Goal: Navigation & Orientation: Find specific page/section

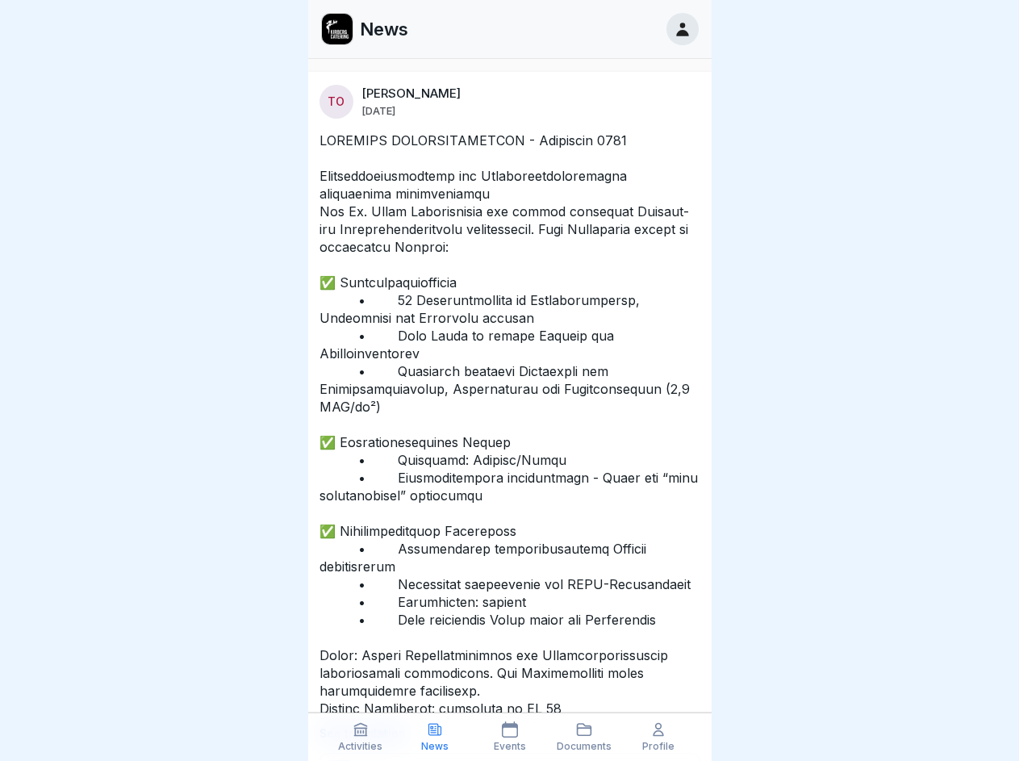
click at [361, 736] on icon at bounding box center [360, 729] width 16 height 16
click at [435, 736] on icon at bounding box center [435, 729] width 16 height 16
click at [509, 736] on icon at bounding box center [510, 729] width 16 height 16
click at [584, 736] on icon at bounding box center [584, 729] width 16 height 16
click at [658, 736] on icon at bounding box center [658, 729] width 16 height 16
